Goal: Task Accomplishment & Management: Use online tool/utility

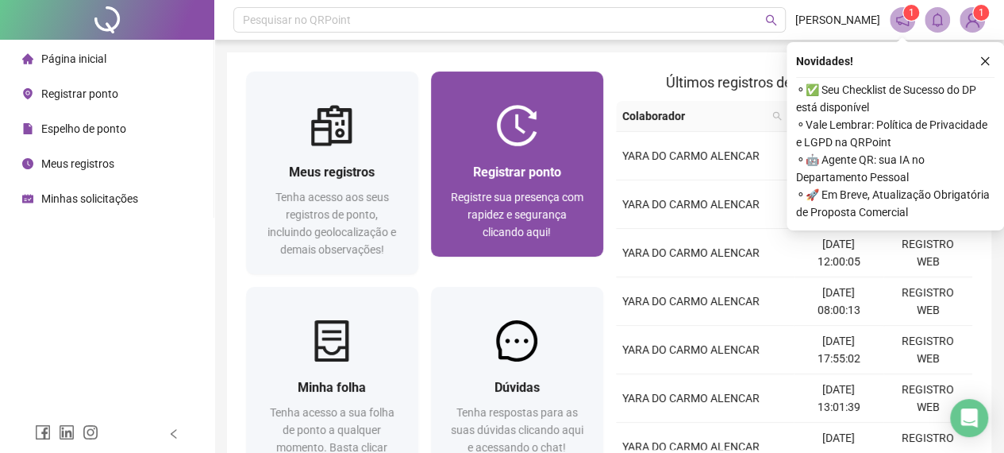
click at [515, 207] on span "Registre sua presença com rapidez e segurança clicando aqui!" at bounding box center [517, 215] width 133 height 48
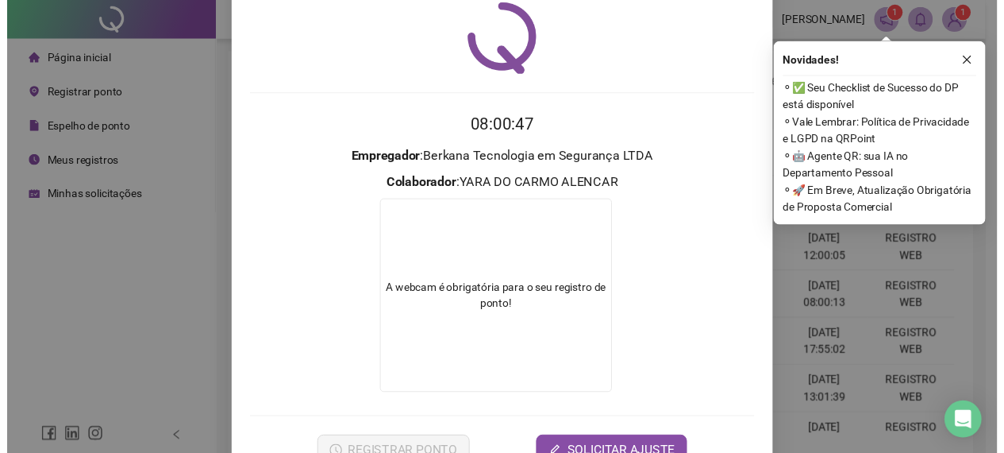
scroll to position [102, 0]
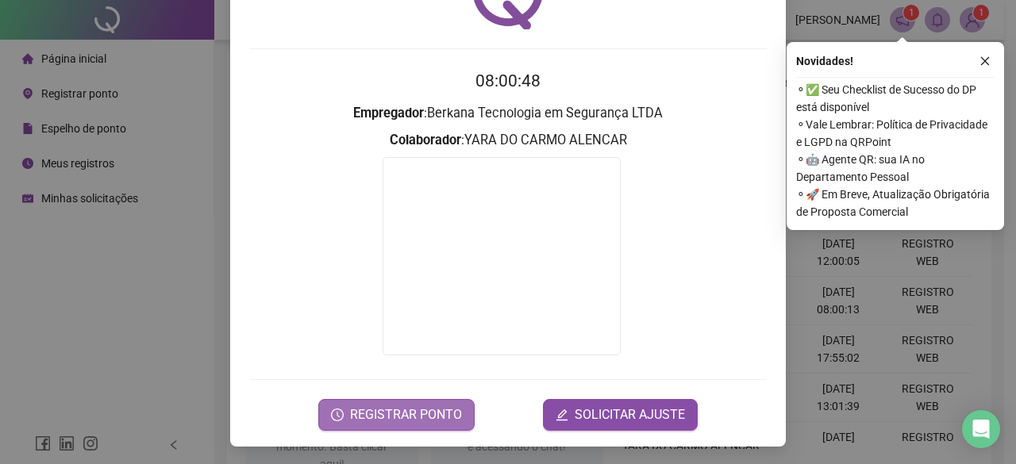
drag, startPoint x: 409, startPoint y: 409, endPoint x: 411, endPoint y: 399, distance: 9.8
click at [409, 409] on span "REGISTRAR PONTO" at bounding box center [406, 415] width 112 height 19
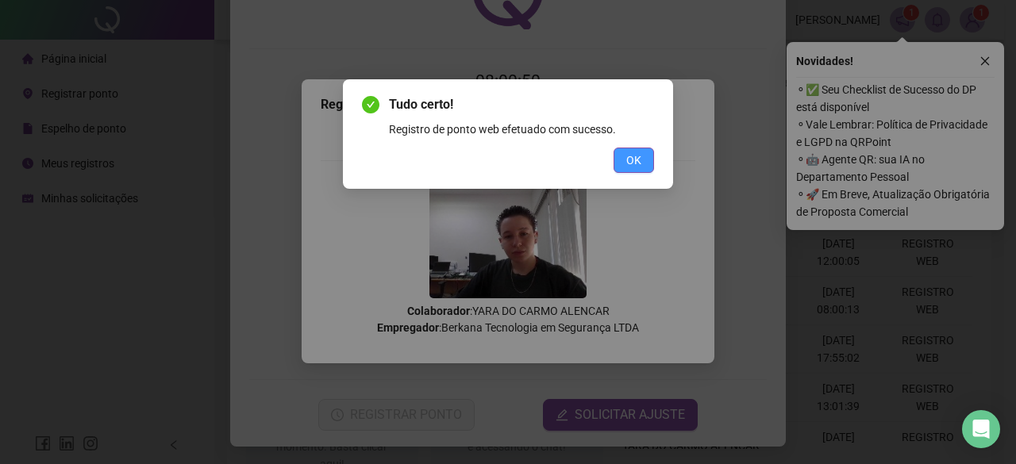
click at [635, 160] on span "OK" at bounding box center [633, 160] width 15 height 17
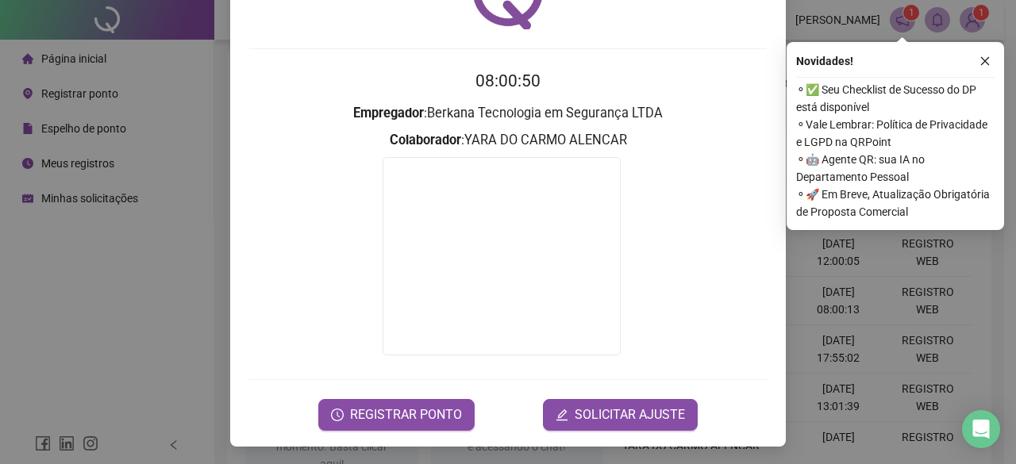
click at [865, 303] on div "Registro [PERSON_NAME] web 08:00:50 Empregador : Berkana Tecnologia em Seguranç…" at bounding box center [508, 232] width 1016 height 464
